Goal: Information Seeking & Learning: Compare options

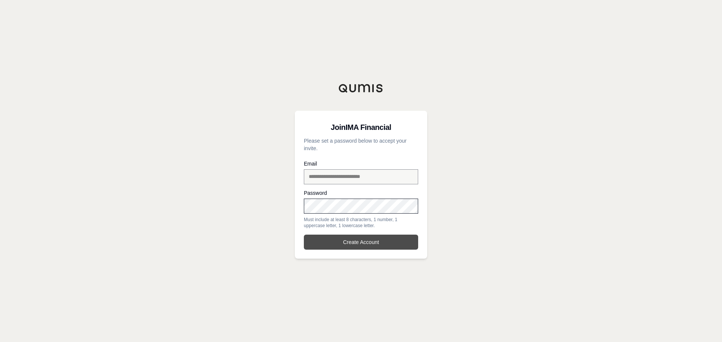
click at [351, 238] on button "Create Account" at bounding box center [361, 242] width 114 height 15
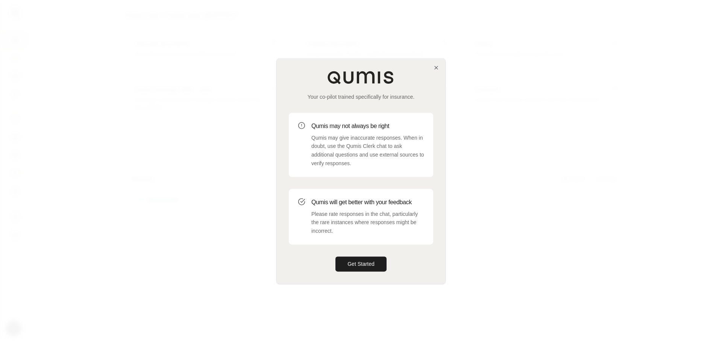
click at [384, 201] on h3 "Qumis will get better with your feedback" at bounding box center [367, 202] width 113 height 9
click at [356, 262] on button "Get Started" at bounding box center [360, 264] width 51 height 15
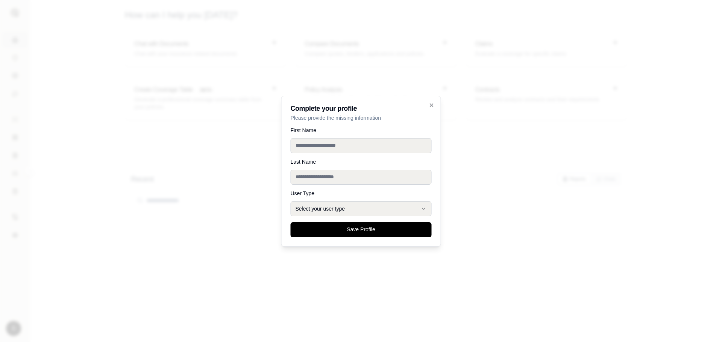
click at [365, 145] on input "First Name" at bounding box center [360, 145] width 141 height 15
type input "*******"
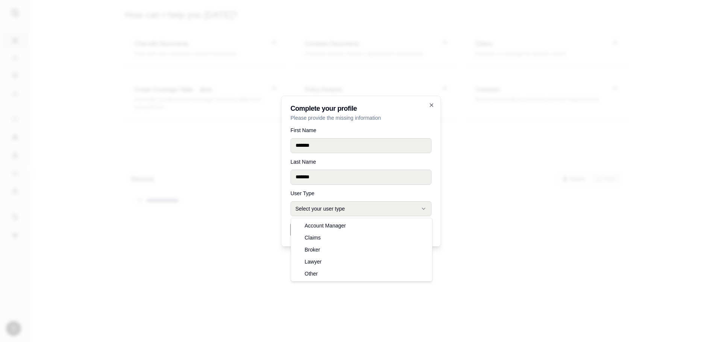
click at [351, 210] on button "Select your user type" at bounding box center [360, 208] width 141 height 15
select select "******"
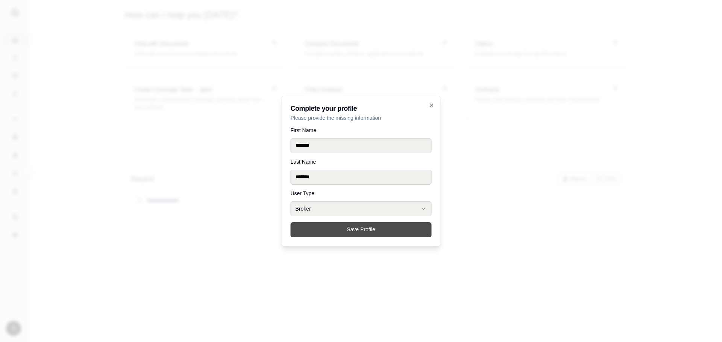
click at [353, 229] on button "Save Profile" at bounding box center [360, 229] width 141 height 15
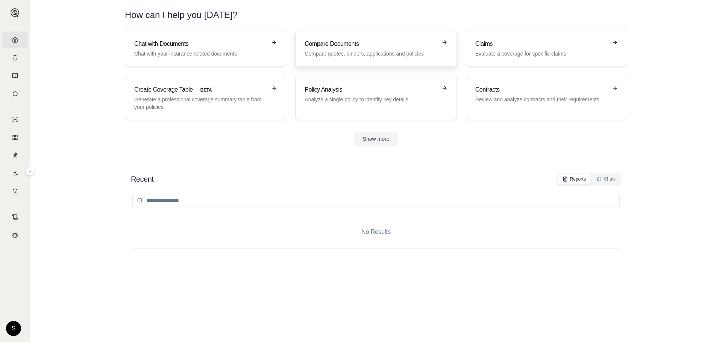
click at [431, 51] on p "Compare quotes, binders, applications and policies" at bounding box center [370, 54] width 132 height 8
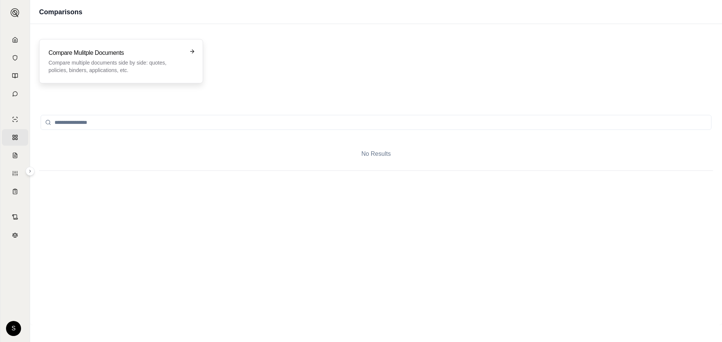
click at [164, 68] on p "Compare multiple documents side by side: quotes, policies, binders, application…" at bounding box center [115, 66] width 135 height 15
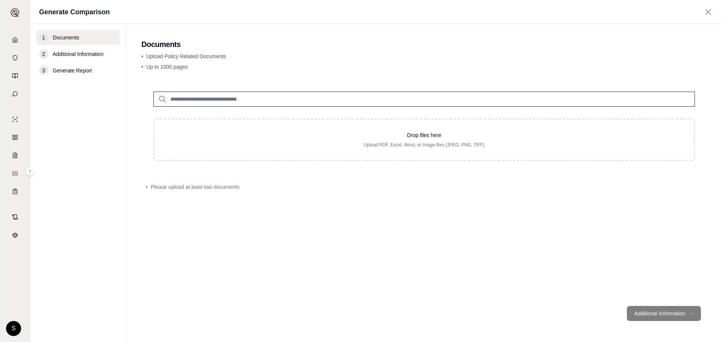
click at [233, 100] on input "search" at bounding box center [423, 99] width 541 height 15
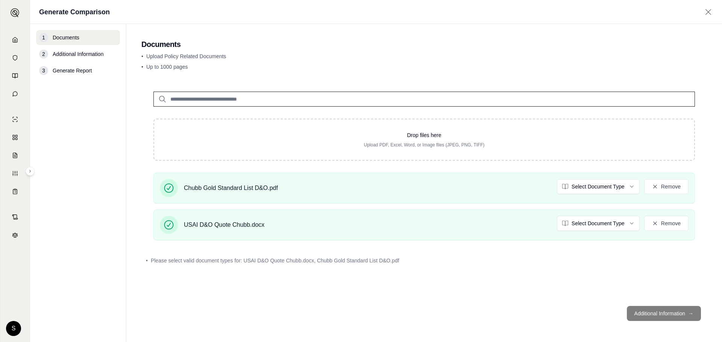
click at [649, 313] on footer "Additional Information →" at bounding box center [423, 313] width 565 height 27
drag, startPoint x: 333, startPoint y: 271, endPoint x: 336, endPoint y: 264, distance: 7.6
click at [334, 268] on div "Drop files here Upload PDF, Excel, Word, or Image files (JPEG, PNG, TIFF) Chubb…" at bounding box center [423, 190] width 565 height 221
click at [336, 264] on span "Please select valid document types for: USAI D&O Quote Chubb.docx, Chubb Gold S…" at bounding box center [275, 261] width 248 height 8
click at [644, 314] on footer "Additional Information →" at bounding box center [423, 313] width 565 height 27
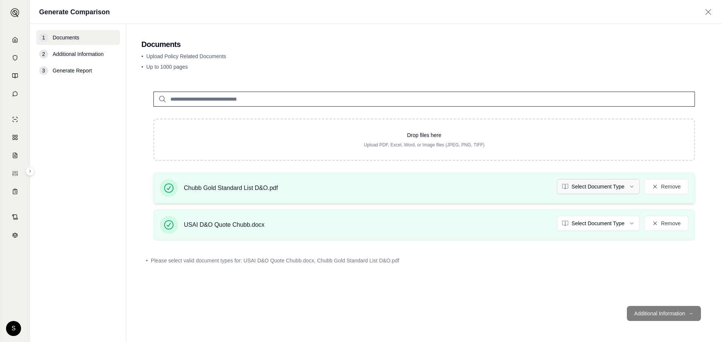
click at [626, 186] on html "Home Vault Prompts Chats Single Policy Comparisons Claims Custom Report Coverag…" at bounding box center [361, 171] width 722 height 342
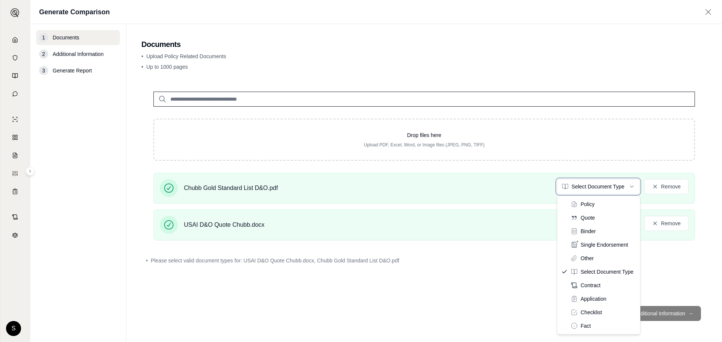
click at [491, 271] on html "Home Vault Prompts Chats Single Policy Comparisons Claims Custom Report Coverag…" at bounding box center [361, 171] width 722 height 342
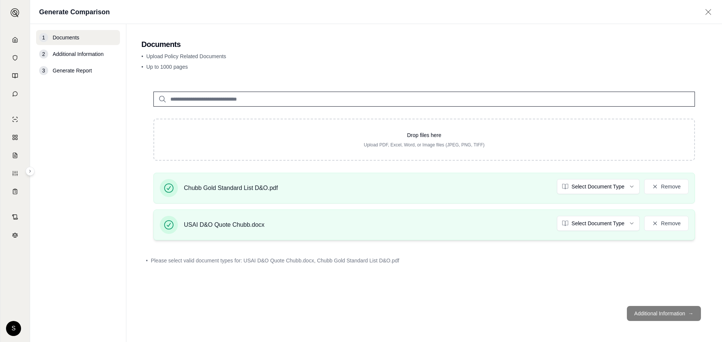
click at [625, 215] on div "USAI D&O Quote Chubb.docx Select Document Type Remove" at bounding box center [423, 225] width 541 height 31
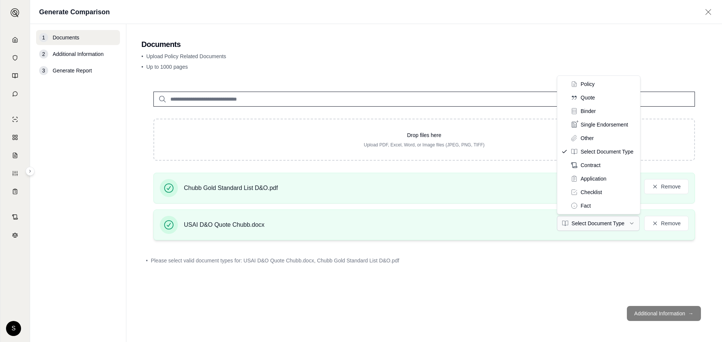
click at [611, 225] on html "Home Vault Prompts Chats Single Policy Comparisons Claims Custom Report Coverag…" at bounding box center [361, 171] width 722 height 342
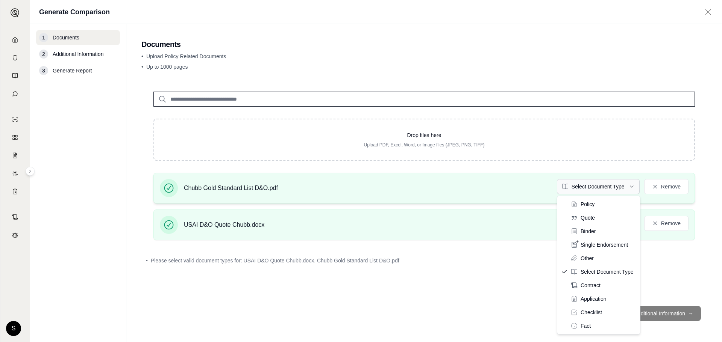
click at [623, 191] on html "Home Vault Prompts Chats Single Policy Comparisons Claims Custom Report Coverag…" at bounding box center [361, 171] width 722 height 342
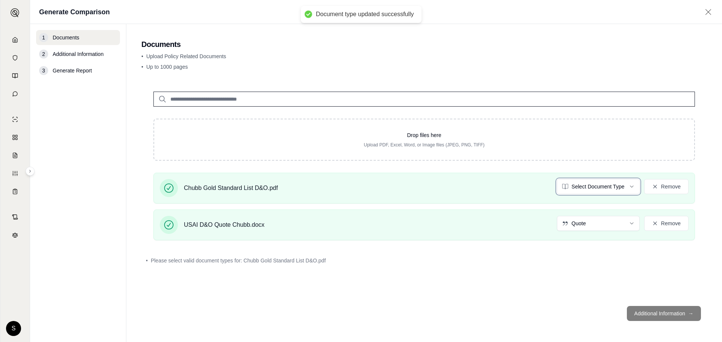
click at [431, 188] on html "Document type updated successfully Home Vault Prompts Chats Single Policy Compa…" at bounding box center [361, 171] width 722 height 342
click at [600, 185] on html "Document type updated successfully Home Vault Prompts Chats Single Policy Compa…" at bounding box center [361, 171] width 722 height 342
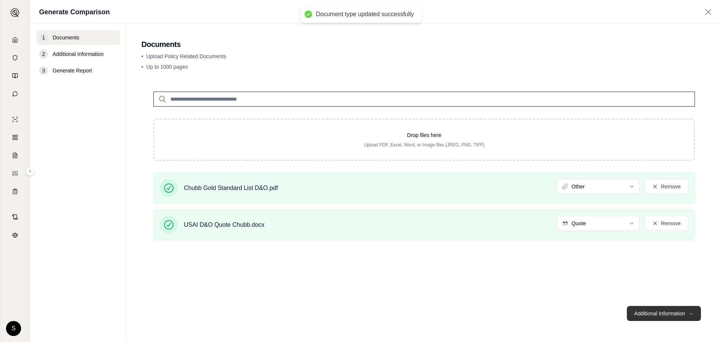
click at [657, 314] on button "Additional Information →" at bounding box center [663, 313] width 74 height 15
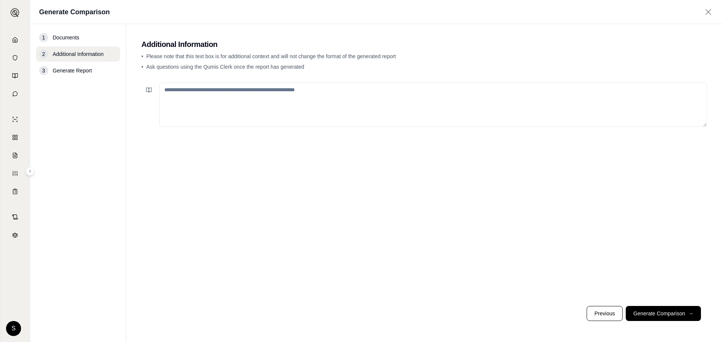
click at [430, 99] on textarea at bounding box center [432, 105] width 547 height 44
click at [291, 113] on textarea at bounding box center [432, 105] width 547 height 44
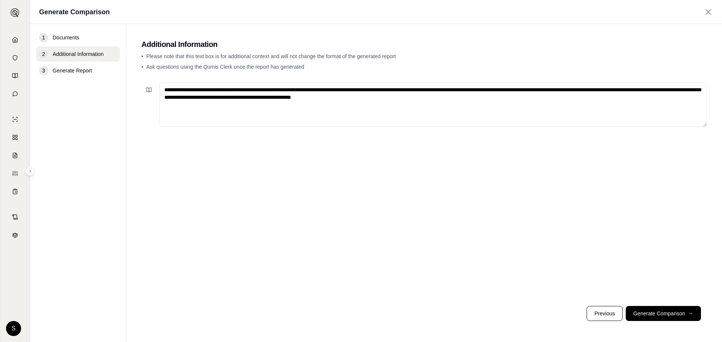
click at [499, 109] on textarea "**********" at bounding box center [432, 105] width 547 height 44
click at [607, 105] on textarea "**********" at bounding box center [432, 105] width 547 height 44
click at [667, 100] on textarea "**********" at bounding box center [432, 105] width 547 height 44
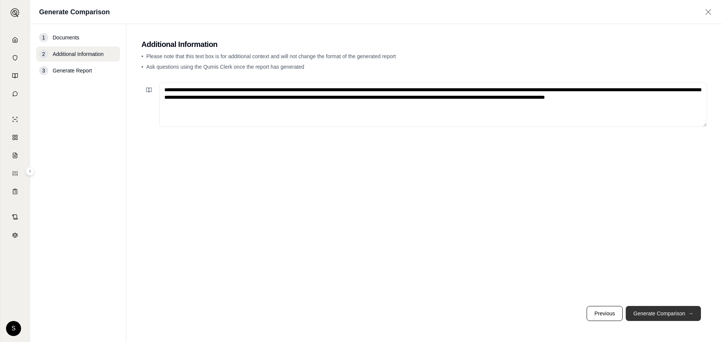
type textarea "**********"
click at [636, 313] on button "Generate Comparison →" at bounding box center [662, 313] width 75 height 15
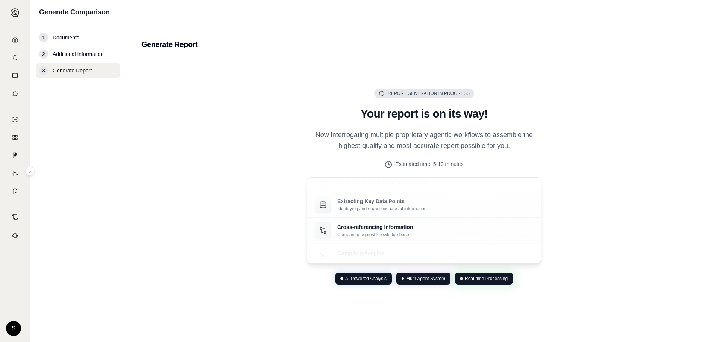
drag, startPoint x: 321, startPoint y: 141, endPoint x: 315, endPoint y: 145, distance: 7.0
click at [321, 141] on p "Now interrogating multiple proprietary agentic workflows to assemble the highes…" at bounding box center [424, 141] width 234 height 22
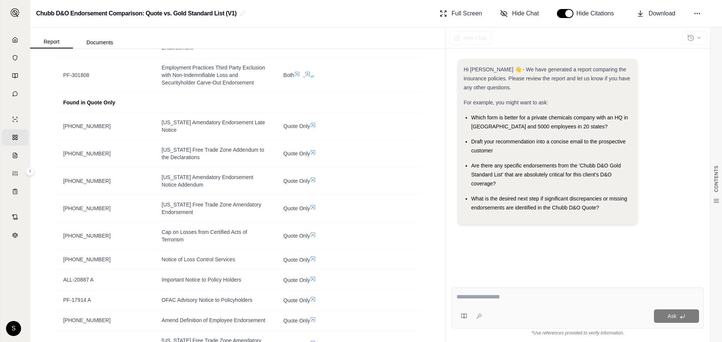
scroll to position [752, 0]
